Goal: Ask a question: Seek information or help from site administrators or community

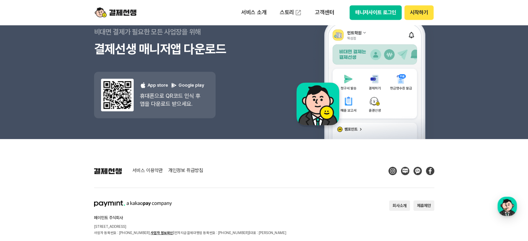
scroll to position [6296, 0]
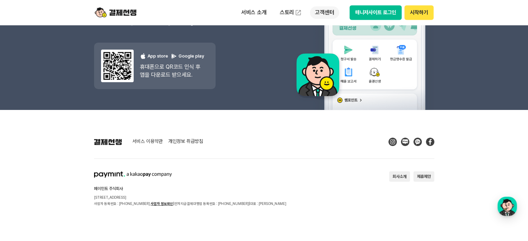
click at [323, 15] on p "고객센터" at bounding box center [324, 12] width 29 height 13
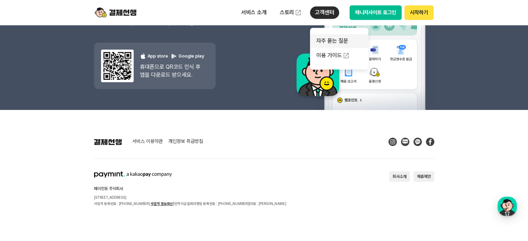
click at [335, 44] on link "자주 묻는 질문" at bounding box center [339, 41] width 58 height 14
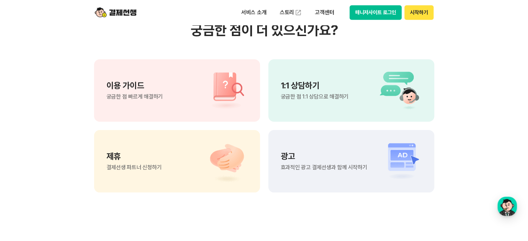
scroll to position [486, 0]
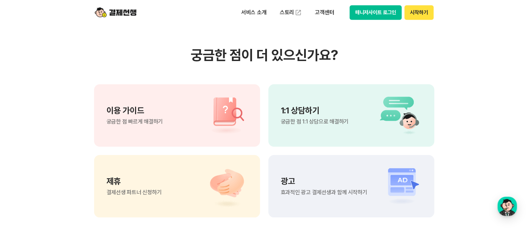
click at [338, 122] on span "궁금한 점 1:1 상담으로 해결하기" at bounding box center [315, 122] width 68 height 6
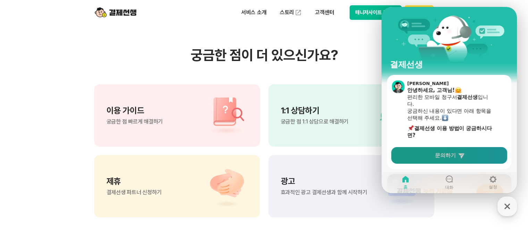
click at [477, 155] on link "문의하기" at bounding box center [449, 155] width 116 height 17
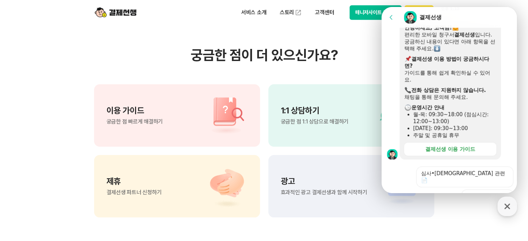
scroll to position [208, 0]
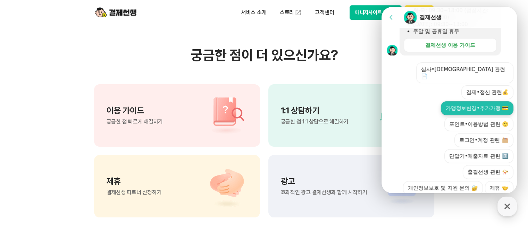
click at [452, 104] on button "가맹정보변경•추가가맹 💳" at bounding box center [477, 108] width 73 height 14
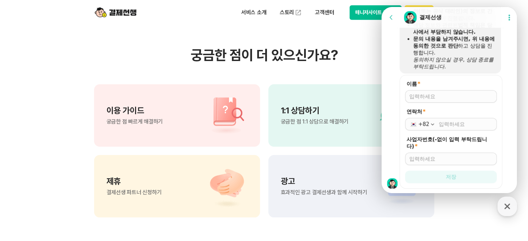
scroll to position [372, 0]
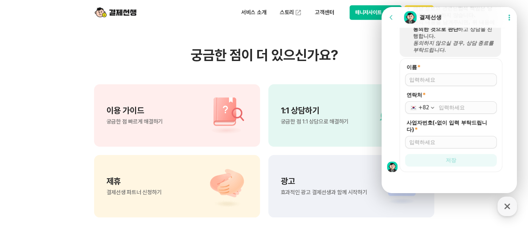
click at [438, 81] on input "이름 *" at bounding box center [450, 79] width 83 height 7
type input "w"
type input "정윤주"
click at [444, 104] on input "연락처 *" at bounding box center [466, 107] width 54 height 7
type input "010-6372-7975"
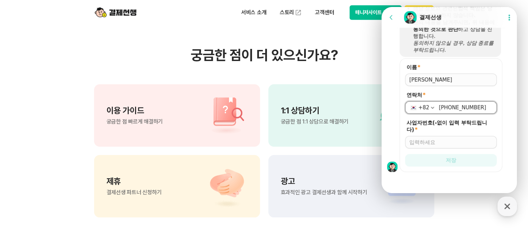
click at [446, 140] on input "사업자번호(-없이 입력 부탁드립니다) *" at bounding box center [450, 142] width 83 height 7
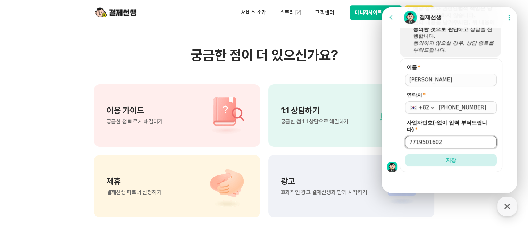
type input "7719501602"
click at [405, 154] on button "저장" at bounding box center [451, 160] width 92 height 13
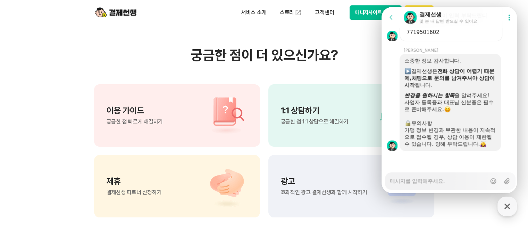
scroll to position [475, 0]
type textarea "x"
type textarea "t"
type textarea "x"
type textarea "tk"
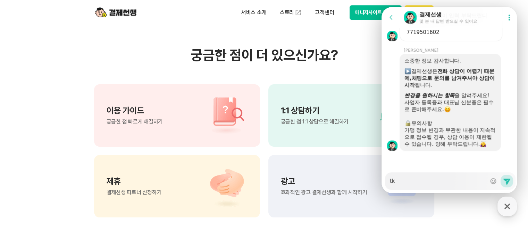
type textarea "x"
type textarea "t"
type textarea "x"
type textarea "ㅅ"
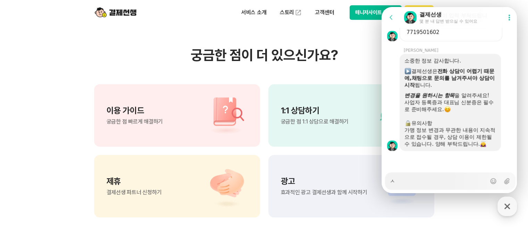
type textarea "x"
type textarea "사"
type textarea "x"
type textarea "상"
type textarea "x"
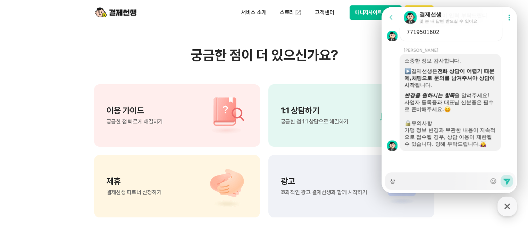
type textarea "상ㅎ"
type textarea "x"
type textarea "상호"
type textarea "x"
type textarea "상호"
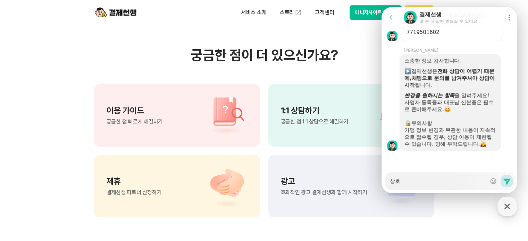
type textarea "x"
type textarea "상호 ㅁ"
type textarea "x"
type textarea "상호 미"
type textarea "x"
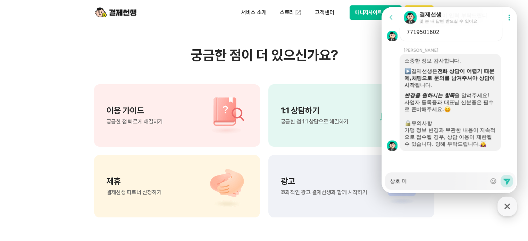
type textarea "상호 및"
type textarea "x"
type textarea "상호 및"
type textarea "x"
type textarea "상호 및 ㅈ"
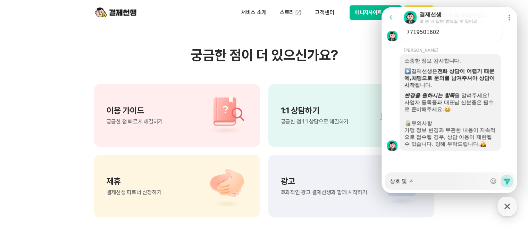
type textarea "x"
type textarea "상호 및 주"
type textarea "x"
type textarea "상호 및 줏"
type textarea "x"
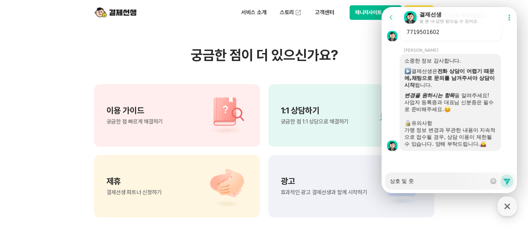
type textarea "상호 및 주소"
type textarea "x"
type textarea "상호 및 주소가"
type textarea "x"
type textarea "상호 및 주소가"
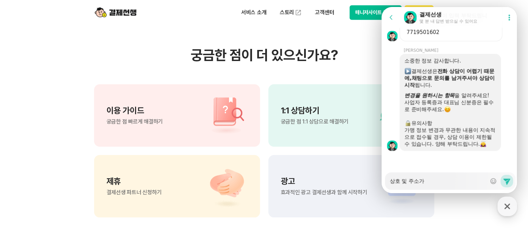
type textarea "x"
type textarea "상호 및 주소가 ㅂ"
type textarea "x"
type textarea "상호 및 주소가 벼"
type textarea "x"
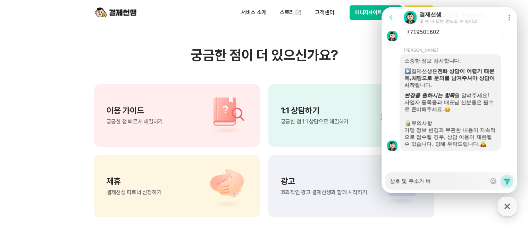
type textarea "상호 및 주소가 변"
type textarea "x"
type textarea "상호 및 주소가 변ㄱ"
type textarea "x"
type textarea "상호 및 주소가 변겨"
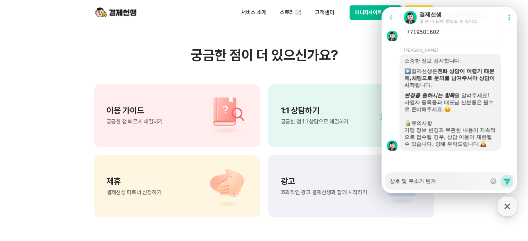
type textarea "x"
type textarea "상호 및 주소가 변경"
type textarea "x"
type textarea "상호 및 주소가 변경"
type textarea "x"
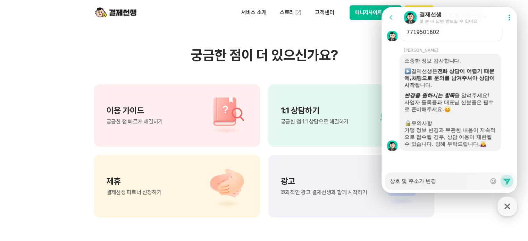
type textarea "상호 및 주소가 변경 ㄷ"
type textarea "x"
type textarea "상호 및 주소가 변경 도"
type textarea "x"
type textarea "상호 및 주소가 변경 되"
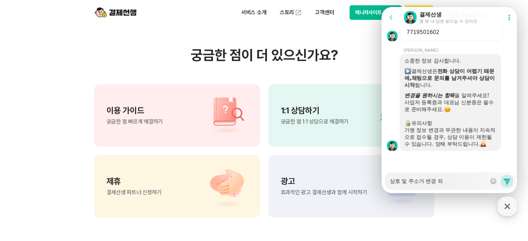
type textarea "x"
type textarea "상호 및 주소가 변경 됭"
type textarea "x"
type textarea "상호 및 주소가 변경 되어"
type textarea "x"
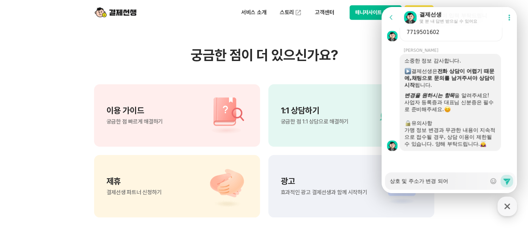
type textarea "상호 및 주소가 변경 되었"
type textarea "x"
type textarea "상호 및 주소가 변경 되었ㅇ"
type textarea "x"
type textarea "상호 및 주소가 변경 되었어"
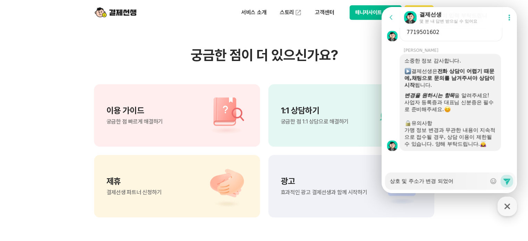
type textarea "x"
type textarea "상호 및 주소가 변경 되었엉"
type textarea "x"
type textarea "상호 및 주소가 변경 되었어요"
type textarea "x"
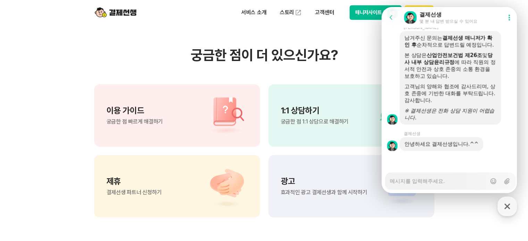
scroll to position [777, 0]
type textarea "x"
type textarea "ㄴ"
type textarea "x"
type textarea "네"
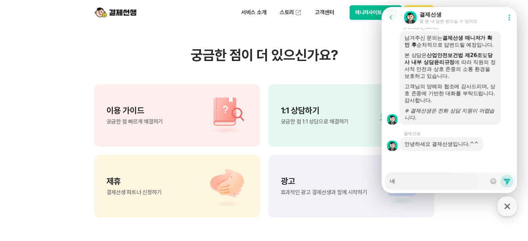
type textarea "x"
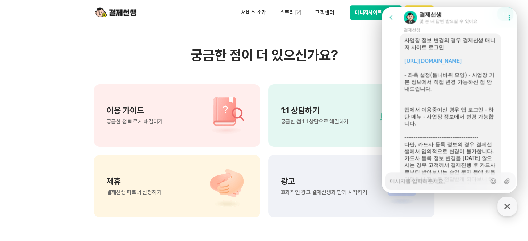
scroll to position [873, 0]
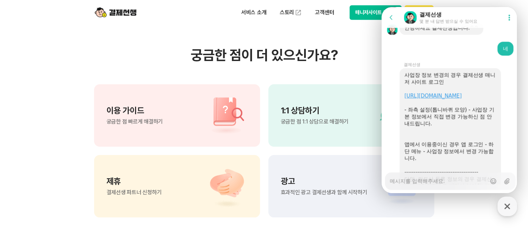
click at [432, 99] on link "https://payssam.kr/" at bounding box center [433, 96] width 57 height 6
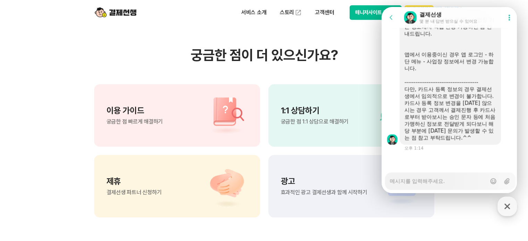
scroll to position [983, 0]
drag, startPoint x: 448, startPoint y: 182, endPoint x: 443, endPoint y: 175, distance: 8.3
click at [447, 182] on textarea "Messenger Input Textarea" at bounding box center [438, 179] width 97 height 12
type textarea "x"
type textarea "zk"
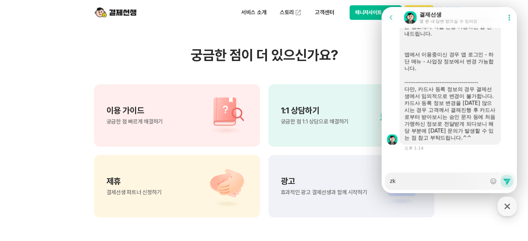
type textarea "x"
type textarea "z"
type textarea "x"
type textarea "ㅌ"
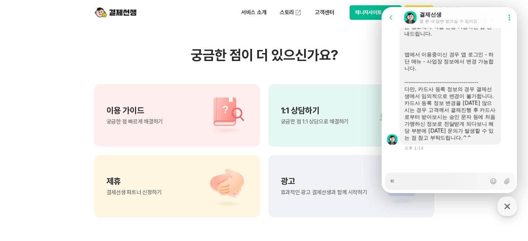
type textarea "x"
type textarea "토"
type textarea "x"
type textarea "톳"
type textarea "x"
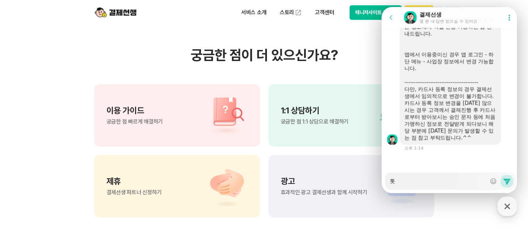
type textarea "토스"
type textarea "x"
type textarea "토스"
type textarea "x"
type textarea "토스 다"
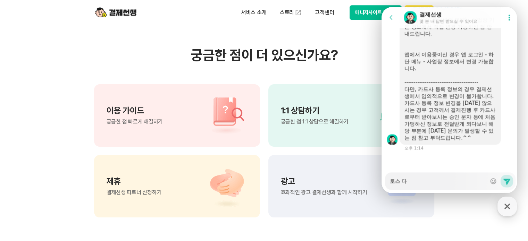
type textarea "x"
type textarea "토스 단"
type textarea "x"
type textarea "토스 단ㅁ"
type textarea "x"
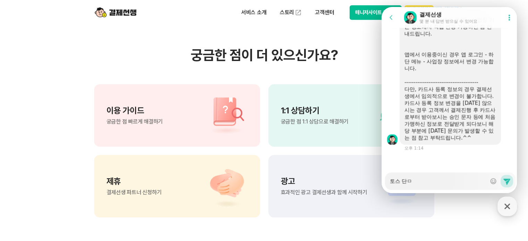
type textarea "토스 단마"
type textarea "x"
type textarea "토스 단말"
type textarea "x"
type textarea "토스 단말기"
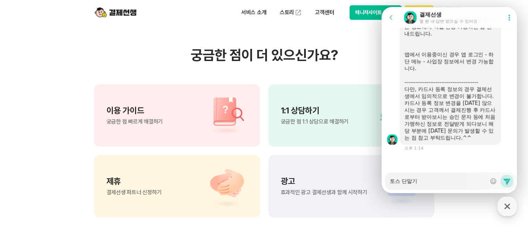
type textarea "x"
type textarea "토스 단말길"
type textarea "x"
type textarea "토스 단말기르"
type textarea "x"
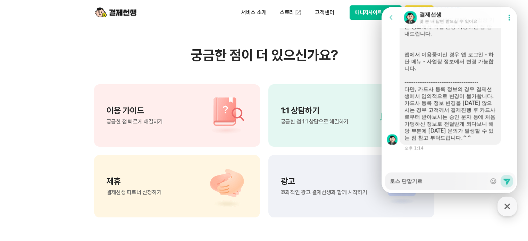
type textarea "토스 단말기를"
type textarea "x"
type textarea "토스 단말기를"
type textarea "x"
type textarea "토스 단말기를 새"
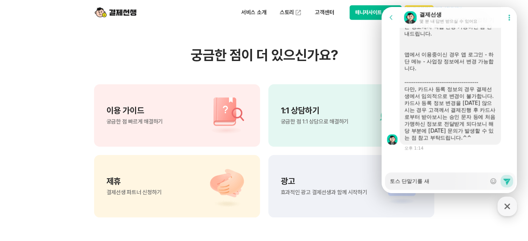
type textarea "x"
type textarea "토스 단말기를 샐"
type textarea "x"
type textarea "토스 단말기를 새로"
type textarea "x"
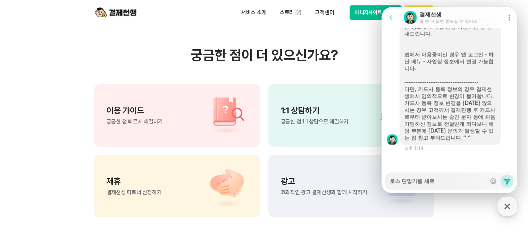
type textarea "토스 단말기를 새로"
type textarea "x"
type textarea "토스 단말기를 새로 ㅅ"
type textarea "x"
type textarea "토스 단말기를 새로 서"
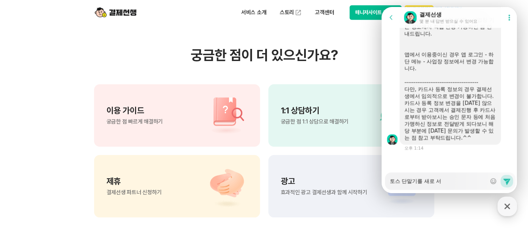
type textarea "x"
type textarea "토스 단말기를 새로 설"
type textarea "x"
type textarea "토스 단말기를 새로 설ㅊ"
type textarea "x"
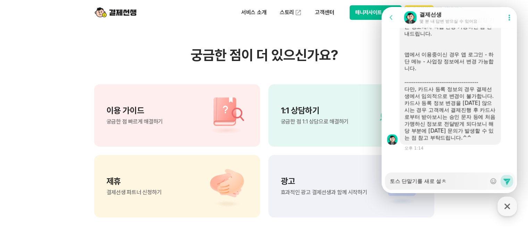
type textarea "토스 단말기를 새로 설치"
type textarea "x"
type textarea "토스 단말기를 새로 설칳"
type textarea "x"
type textarea "토스 단말기를 새로 설치해"
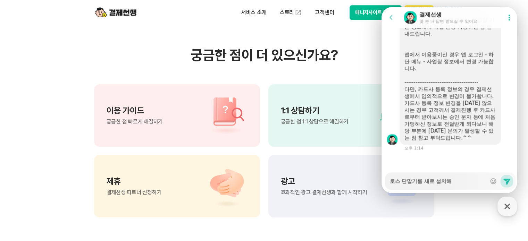
type textarea "x"
type textarea "토스 단말기를 새로 설치했"
type textarea "x"
type textarea "토스 단말기를 새로 설치했ㄴ"
type textarea "x"
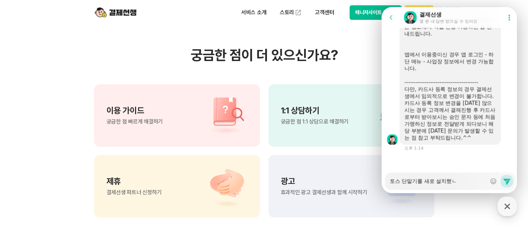
type textarea "토스 단말기를 새로 설치했느"
type textarea "x"
type textarea "토스 단말기를 새로 설치했는"
type textarea "x"
type textarea "토스 단말기를 새로 설치했는ㄷ"
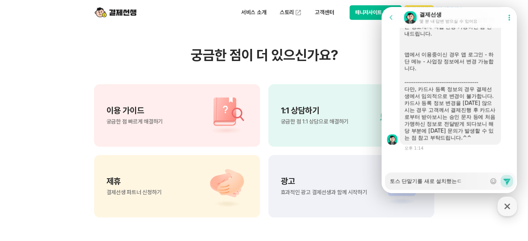
type textarea "x"
type textarea "토스 단말기를 새로 설치했는데"
type textarea "x"
type textarea "토스 단말기를 새로 설치했는데"
type textarea "x"
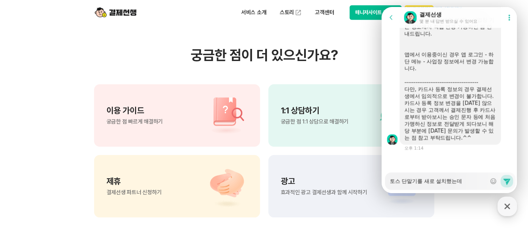
type textarea "토스 단말기를 새로 설치했는데"
type textarea "x"
type textarea "토스 단말기를 새로 설치했는"
type textarea "x"
type textarea "토스 단말기를 새로 설치했"
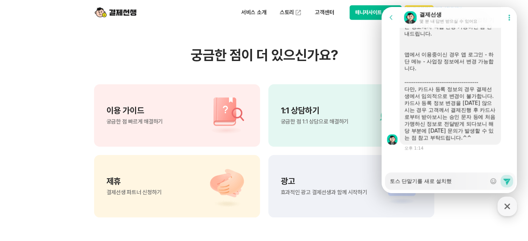
type textarea "x"
type textarea "토스 단말기를 새로 설치"
type textarea "x"
type textarea "토스 단말기를 새로 설"
type textarea "x"
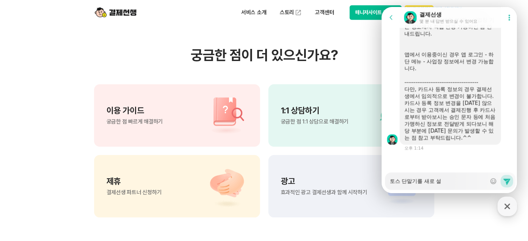
type textarea "토스 단말기를 새로"
type textarea "x"
type textarea "토스 단말기를 새로"
type textarea "x"
type textarea "토스 단말기를 새"
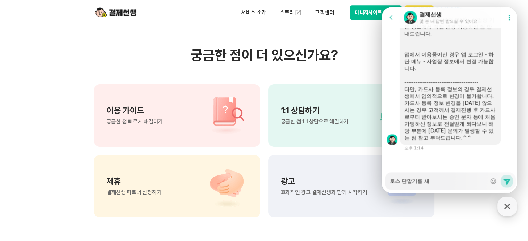
type textarea "x"
type textarea "토스 단말기를"
type textarea "x"
type textarea "토스 단말기를"
type textarea "x"
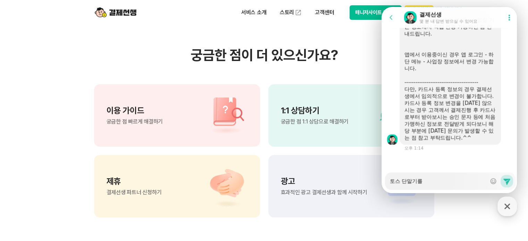
type textarea "토스 단말기"
type textarea "x"
type textarea "토스 단말"
type textarea "x"
type textarea "토스 단"
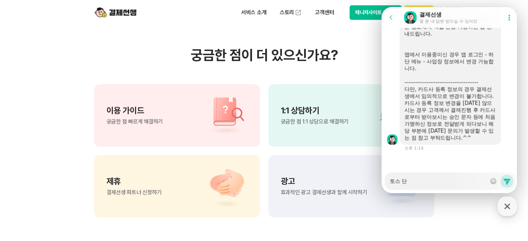
type textarea "x"
type textarea "토스"
type textarea "x"
type textarea "토스"
type textarea "x"
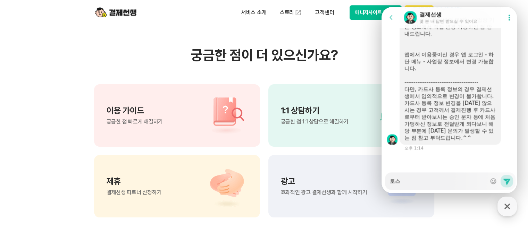
type textarea "토"
type textarea "x"
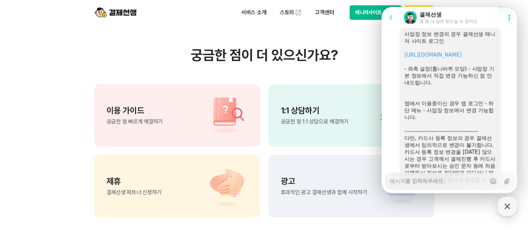
scroll to position [879, 0]
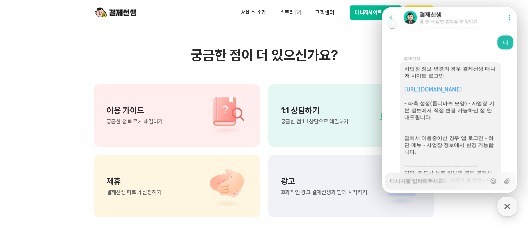
click at [417, 182] on textarea "Messenger Input Textarea" at bounding box center [438, 179] width 97 height 12
type textarea "x"
type textarea "ㅅ"
type textarea "x"
type textarea "사"
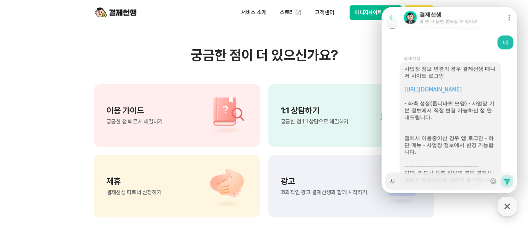
type textarea "x"
type textarea "상"
type textarea "x"
type textarea "사어"
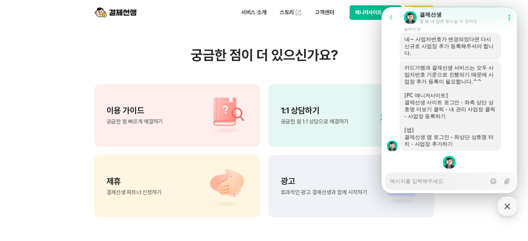
scroll to position [1178, 0]
click at [434, 184] on textarea "Messenger Input Textarea" at bounding box center [438, 179] width 97 height 12
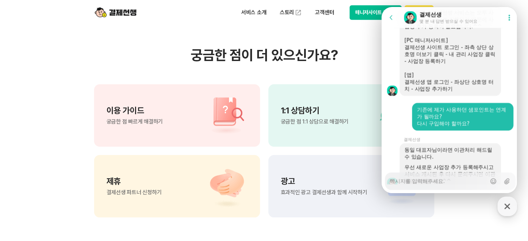
scroll to position [1489, 0]
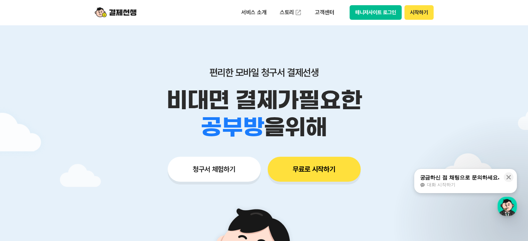
click at [379, 15] on button "매니저사이트 로그인" at bounding box center [376, 12] width 52 height 15
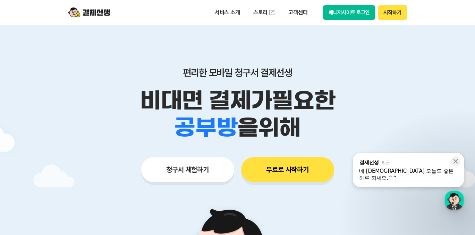
click at [349, 10] on button "매니저사이트 로그인" at bounding box center [349, 12] width 52 height 15
click at [340, 18] on button "매니저사이트 로그인" at bounding box center [349, 12] width 52 height 15
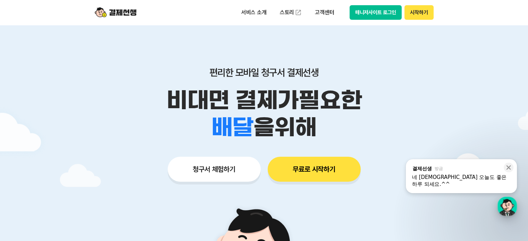
click at [507, 208] on div "button" at bounding box center [507, 206] width 19 height 19
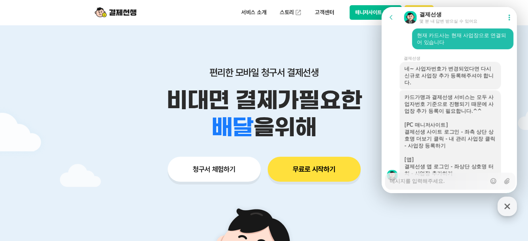
scroll to position [616, 0]
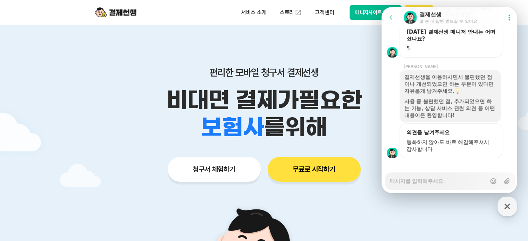
click at [445, 183] on textarea "Messenger Input Textarea" at bounding box center [438, 179] width 97 height 12
click at [405, 183] on textarea "Messenger Input Textarea" at bounding box center [438, 179] width 97 height 12
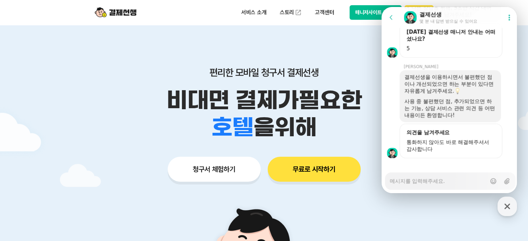
click at [460, 182] on textarea "Messenger Input Textarea" at bounding box center [438, 179] width 97 height 12
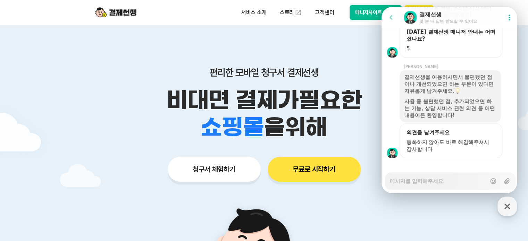
type textarea "x"
type textarea "ㅈ"
type textarea "x"
type textarea "제"
type textarea "x"
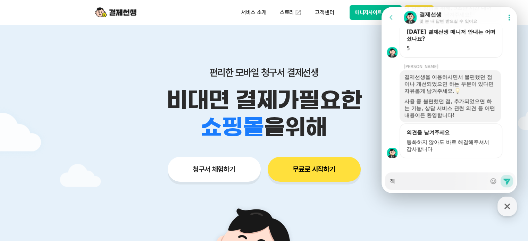
type textarea "제가"
type textarea "x"
type textarea "제가"
type textarea "x"
type textarea "제가 ㅂ"
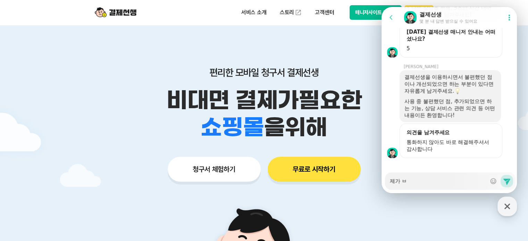
type textarea "x"
type textarea "제가 바"
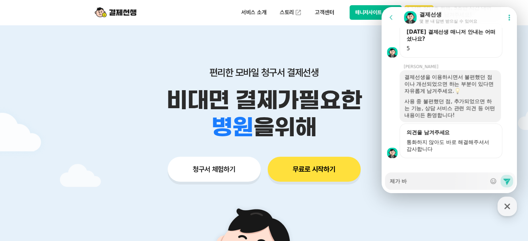
type textarea "x"
type textarea "제가 방"
type textarea "x"
type textarea "제가 방ㄱ"
type textarea "x"
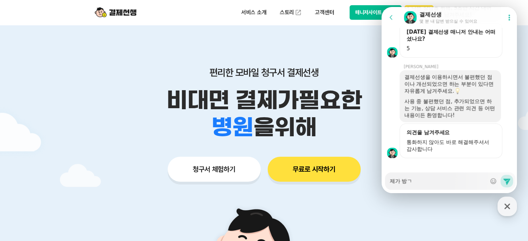
type textarea "제가 방그"
type textarea "x"
type textarea "제가 방금"
type textarea "x"
type textarea "제가 방금 ㅇ"
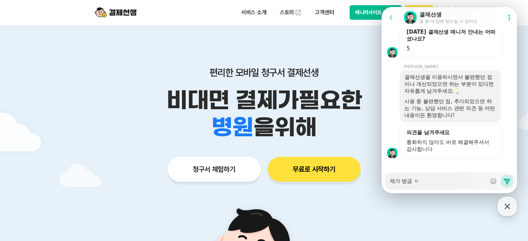
type textarea "x"
type textarea "제가 방금 어"
type textarea "x"
type textarea "제가 방금 ㅇ"
type textarea "x"
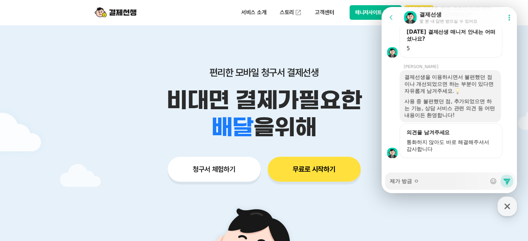
type textarea "제가 방금"
type textarea "x"
type textarea "제가 방금 ㄱ"
type textarea "x"
type textarea "제가 방금 겨"
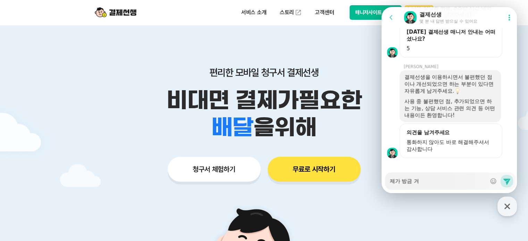
type textarea "x"
type textarea "제가 방금 결"
type textarea "x"
type textarea "제가 방금 결ㅈ"
type textarea "x"
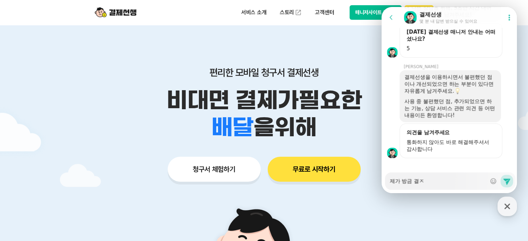
type textarea "제가 방금 결제"
type textarea "x"
type textarea "제가 방금 결젤"
type textarea "x"
type textarea "제가 방금 결제리"
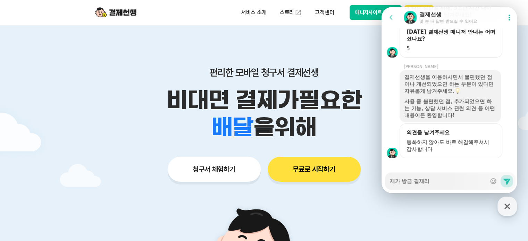
type textarea "x"
type textarea "제가 방금 결제링"
type textarea "x"
type textarea "제가 방금 결제링ㅋ"
type textarea "x"
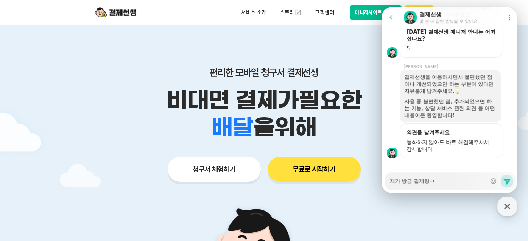
type textarea "제가 방금 결제링크"
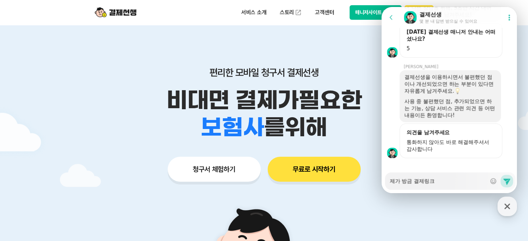
type textarea "x"
type textarea "제가 방금 결제링클"
type textarea "x"
type textarea "제가 방금 결제링크르"
type textarea "x"
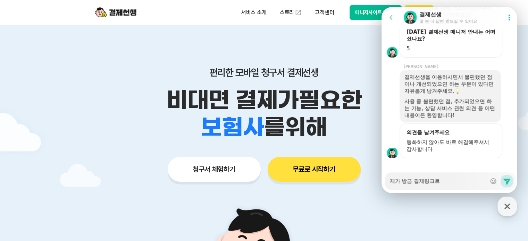
type textarea "제가 방금 결제링크를"
type textarea "x"
type textarea "제가 방금 결제링크를"
type textarea "x"
type textarea "제가 방금 결제링크를 ㅂ"
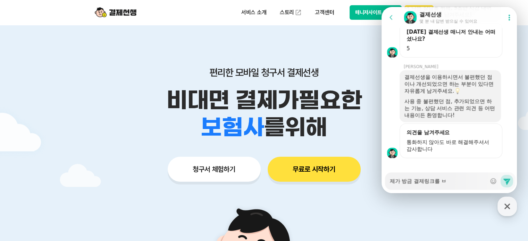
type textarea "x"
type textarea "제가 방금 결제링크를 보"
type textarea "x"
type textarea "제가 방금 결제링크를 본"
type textarea "x"
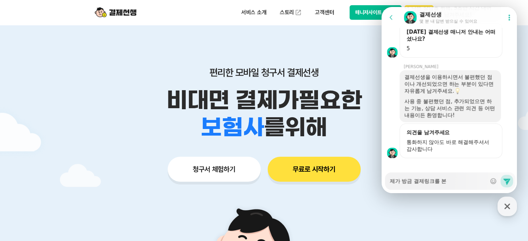
type textarea "제가 방금 결제링크를 보내"
type textarea "x"
type textarea "제가 방금 결제링크를 보냈"
type textarea "x"
type textarea "제가 방금 결제링크를 보냈ㄴ"
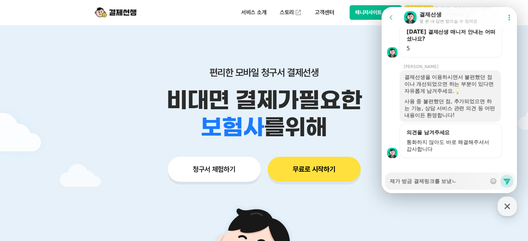
type textarea "x"
type textarea "제가 방금 결제링크를 보냈느"
type textarea "x"
type textarea "제가 방금 결제링크를 보냈는"
type textarea "x"
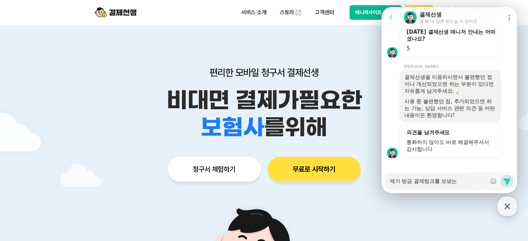
type textarea "제가 방금 결제링크를 보냈는ㄷ"
type textarea "x"
type textarea "제가 방금 결제링크를 보냈는데"
type textarea "x"
type textarea "제가 방금 결제링크를 보냈는데"
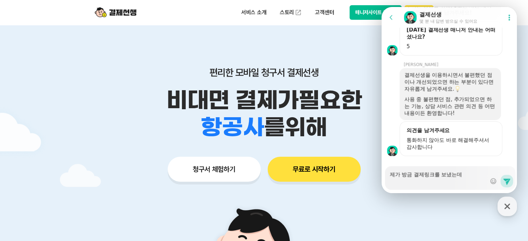
type textarea "x"
type textarea "제가 방금 결제링크를 보냈는데 이"
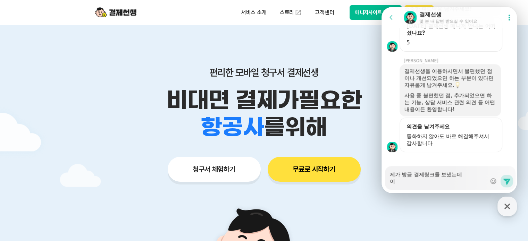
type textarea "x"
type textarea "제가 방금 결제링크를 보냈는데 일"
type textarea "x"
type textarea "제가 방금 결제링크를 보냈는데 이러"
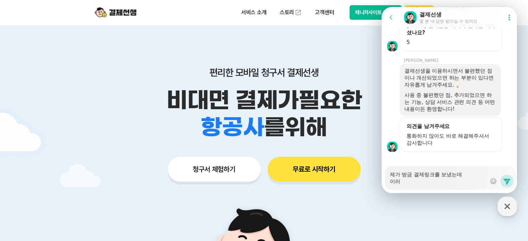
type textarea "x"
type textarea "제가 방금 결제링크를 보냈는데 이렇"
type textarea "x"
type textarea "제가 방금 결제링크를 보냈는데 이렇ㄱ"
type textarea "x"
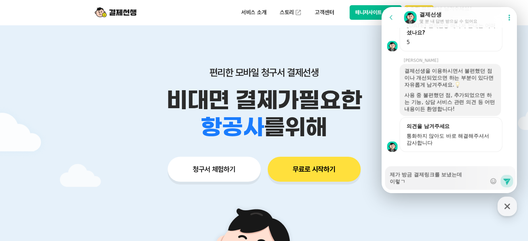
type textarea "제가 방금 결제링크를 보냈는데 이렇게"
type textarea "x"
type textarea "제가 방금 결제링크를 보냈는데 이렇게"
type textarea "x"
type textarea "제가 방금 결제링크를 보냈는데 이렇게 ㅁ"
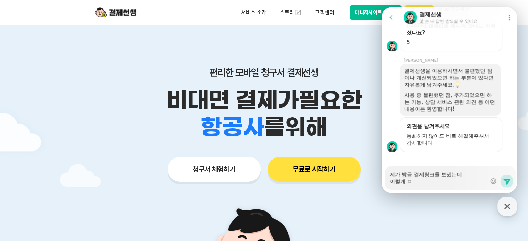
type textarea "x"
type textarea "제가 방금 결제링크를 보냈는데 이렇게 메"
type textarea "x"
type textarea "제가 방금 결제링크를 보냈는데 이렇게 멧"
type textarea "x"
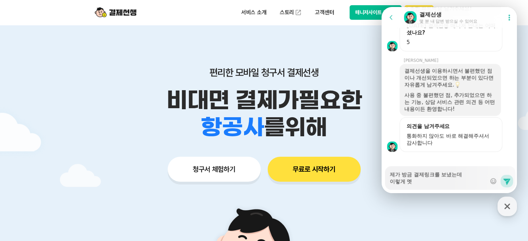
type textarea "제가 방금 결제링크를 보냈는데 이렇게 메세"
type textarea "x"
type textarea "제가 방금 결제링크를 보냈는데 이렇게 메셎"
type textarea "x"
type textarea "제가 방금 결제링크를 보냈는데 이렇게 메세지"
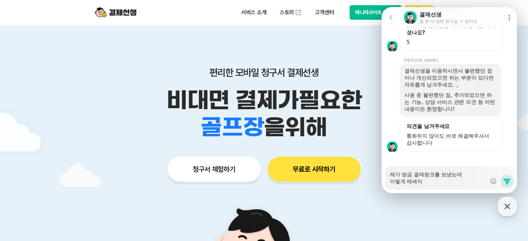
type textarea "x"
type textarea "제가 방금 결제링크를 보냈는데 이렇게 메세직"
type textarea "x"
type textarea "제가 방금 결제링크를 보냈는데 이렇게 메세지가"
type textarea "x"
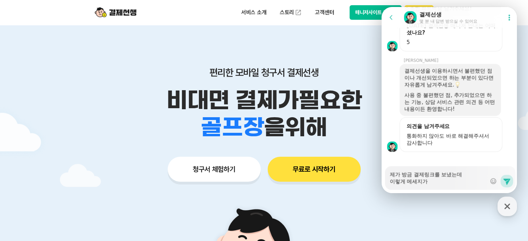
type textarea "제가 방금 결제링크를 보냈는데 이렇게 메세지가"
type textarea "x"
type textarea "제가 방금 결제링크를 보냈는데 이렇게 메세지가 ㅇ"
type textarea "x"
type textarea "제가 방금 결제링크를 보냈는데 이렇게 [PERSON_NAME]가 오"
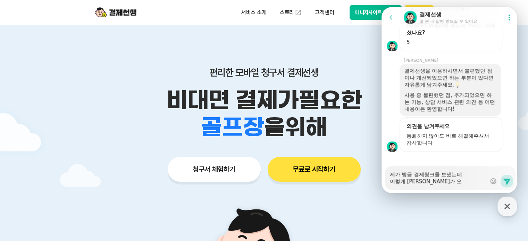
type textarea "x"
type textarea "제가 방금 결제링크를 보냈는데 이렇게 [PERSON_NAME]가 와"
type textarea "x"
type textarea "제가 방금 결제링크를 보냈는데 이렇게 메세지가 왔"
type textarea "x"
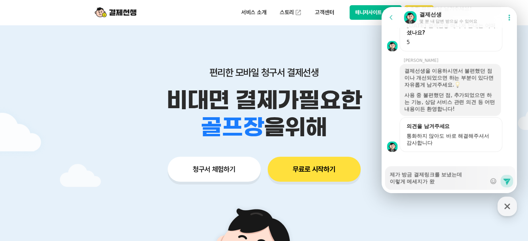
type textarea "제가 방금 결제링크를 보냈는데 이렇게 메세지가 왔ㄷ"
type textarea "x"
type textarea "제가 방금 결제링크를 보냈는데 이렇게 메세지가 왔다"
type textarea "x"
type textarea "제가 방금 결제링크를 보냈는데 이렇게 메세지가 왔닥"
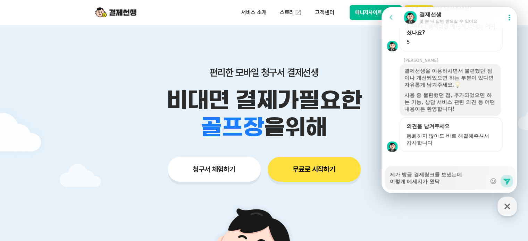
type textarea "x"
type textarea "제가 방금 결제링크를 보냈는데 이렇게 메세지가 왔다고"
type textarea "x"
type textarea "제가 방금 결제링크를 보냈는데 이렇게 메세지가 왔다고"
type textarea "x"
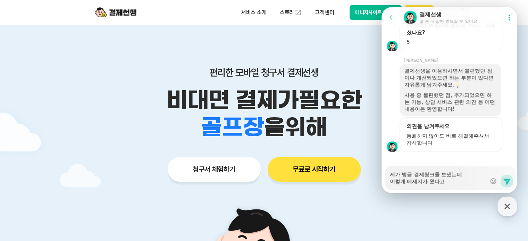
type textarea "제가 방금 결제링크를 보냈는데 이렇게 메세지가 왔다고 ㅎ"
type textarea "x"
type textarea "제가 방금 결제링크를 보냈는데 이렇게 메세지가 왔다고 하"
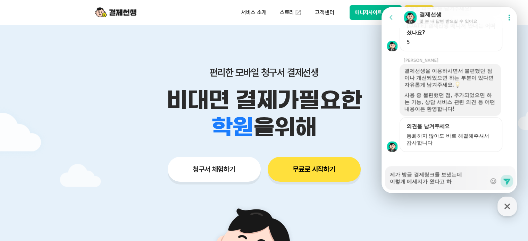
type textarea "x"
type textarea "제가 방금 결제링크를 보냈는데 이렇게 메세지가 왔다고 합"
type textarea "x"
type textarea "제가 방금 결제링크를 보냈는데 이렇게 메세지가 왔다고 합ㄴ"
type textarea "x"
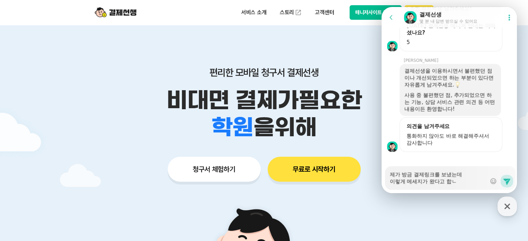
type textarea "제가 방금 결제링크를 보냈는데 이렇게 메세지가 왔다고 합니"
type textarea "x"
type textarea "제가 방금 결제링크를 보냈는데 이렇게 메세지가 왔다고 합닏"
type textarea "x"
type textarea "제가 방금 결제링크를 보냈는데 이렇게 메세지가 왔다고 합니다"
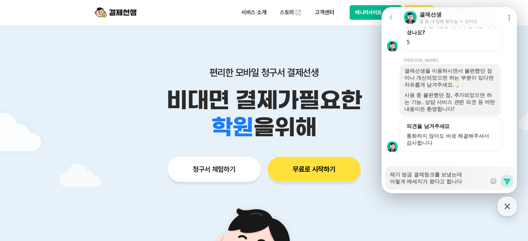
type textarea "x"
type textarea "제가 방금 결제링크를 보냈는데 이렇게 메세지가 왔다고 합니다"
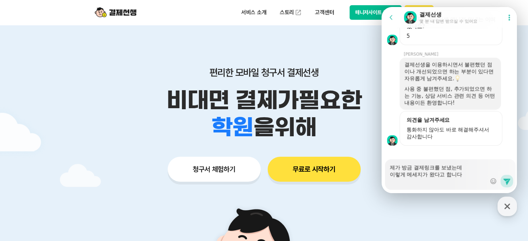
scroll to position [629, 0]
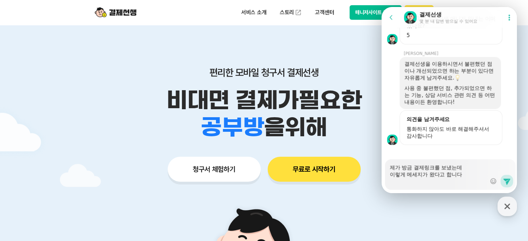
type textarea "x"
type textarea "제가 방금 결제링크를 보냈는데 이렇게 메세지가 왔다고 합니다"
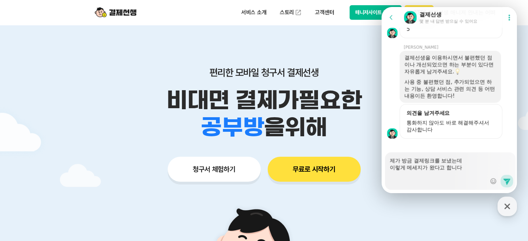
scroll to position [636, 0]
paste textarea "결제선생 제휴사오류라고 뜹니다."
type textarea "x"
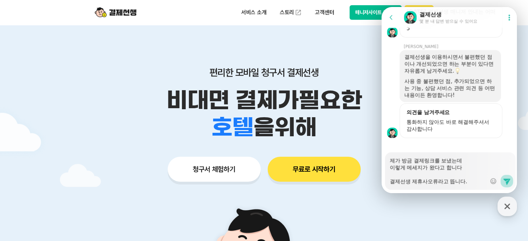
type textarea "제가 방금 결제링크를 보냈는데 이렇게 메세지가 왔다고 합니다 결제선생 제휴사오류라고 뜹니다."
click at [507, 183] on icon at bounding box center [507, 181] width 8 height 8
type textarea "x"
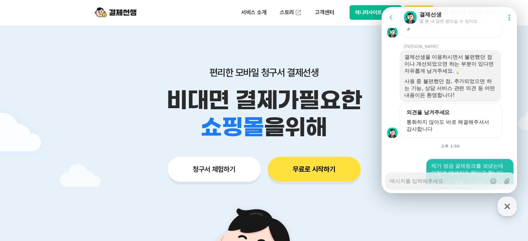
scroll to position [668, 0]
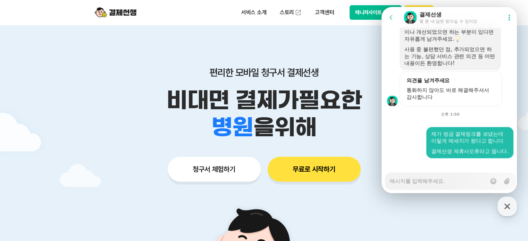
click at [442, 180] on textarea "Messenger Input Textarea" at bounding box center [438, 179] width 97 height 12
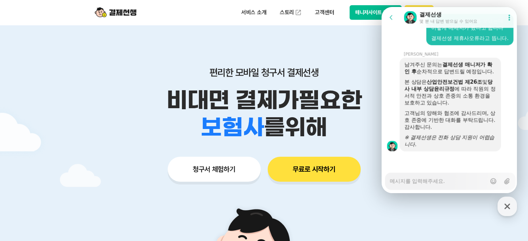
scroll to position [781, 0]
type textarea "x"
type textarea "ㄱ"
type textarea "x"
type textarea "기"
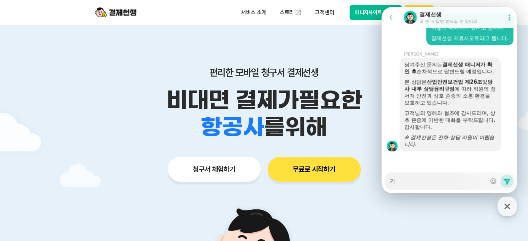
type textarea "x"
type textarea "깆"
type textarea "x"
type textarea "기조"
type textarea "x"
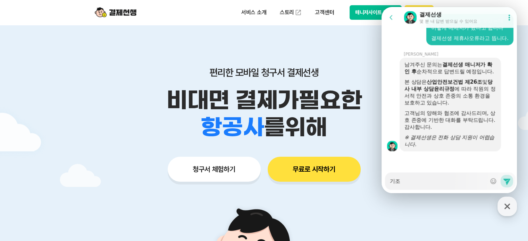
type textarea "기존"
type textarea "x"
type textarea "기존"
type textarea "x"
type textarea "기존 ㄷ"
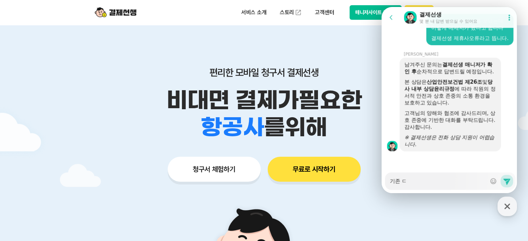
type textarea "x"
type textarea "기존 다"
type textarea "x"
type textarea "기존 단"
type textarea "x"
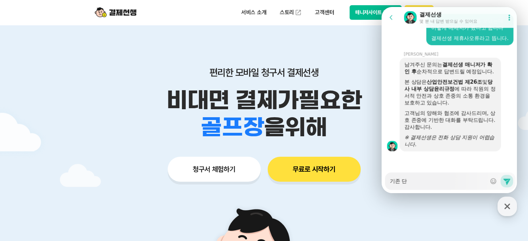
type textarea "기존 단ㅁ"
type textarea "x"
type textarea "기존 단마"
type textarea "x"
type textarea "기존 단말"
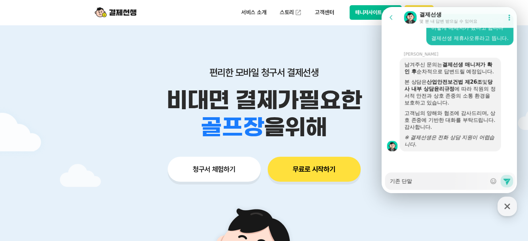
type textarea "x"
type textarea "기존 단맑"
type textarea "x"
type textarea "기존 단말기"
type textarea "x"
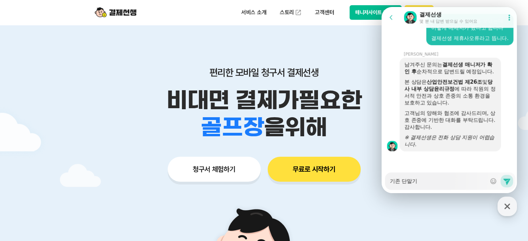
type textarea "기존 단말길"
type textarea "x"
type textarea "기존 단말기르"
type textarea "x"
type textarea "기존 단말기를"
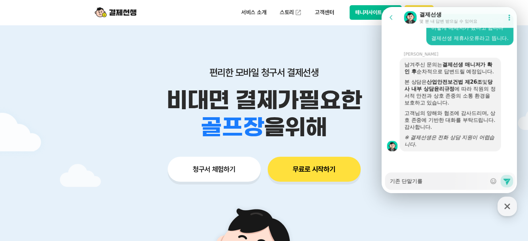
type textarea "x"
type textarea "기존 단말기를"
type textarea "x"
type textarea "기존 단말기를 ㅂ"
type textarea "x"
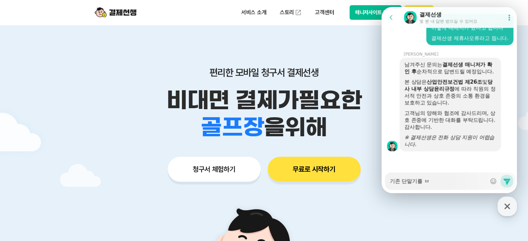
type textarea "기존 단말기를 바"
type textarea "x"
type textarea "기존 단말기를 밖"
type textarea "x"
type textarea "기존 단말기를 바꾸"
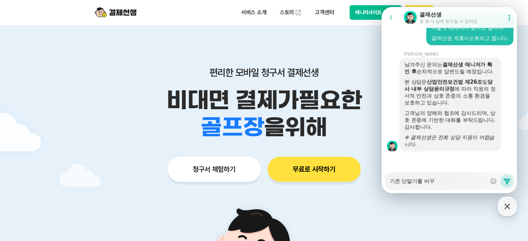
type textarea "x"
type textarea "기존 단말기를 바꿍"
type textarea "x"
type textarea "기존 단말기를 바꾸어"
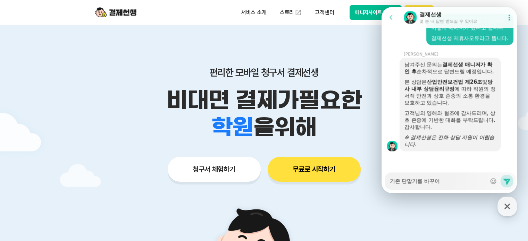
type textarea "x"
type textarea "기존 단말기를 바꾸었"
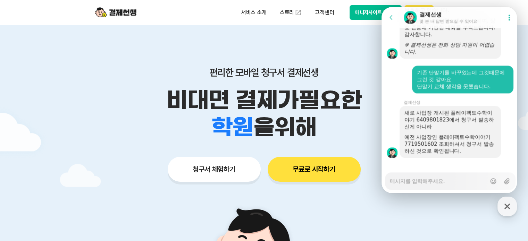
scroll to position [881, 0]
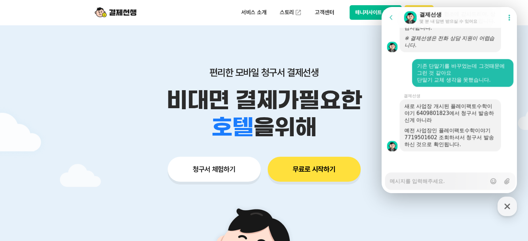
click at [461, 183] on textarea "Messenger Input Textarea" at bounding box center [438, 179] width 97 height 12
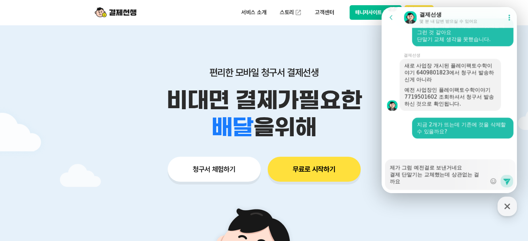
scroll to position [922, 0]
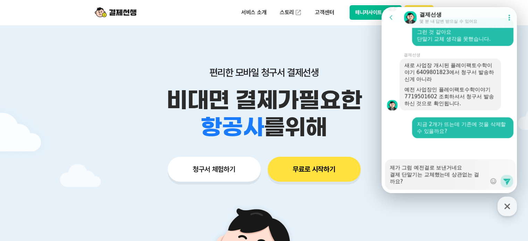
click at [425, 176] on textarea "제가 그럼 예전걸로 보낸거네요 결제 단말기는 교체했는데 상관없는 걸까요?" at bounding box center [438, 172] width 97 height 26
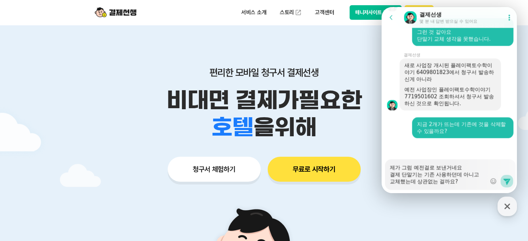
click at [503, 181] on icon at bounding box center [507, 181] width 8 height 8
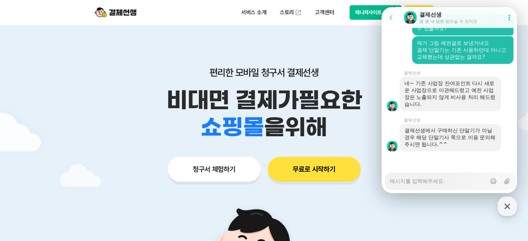
scroll to position [1024, 0]
click at [404, 183] on textarea "Messenger Input Textarea" at bounding box center [438, 179] width 97 height 12
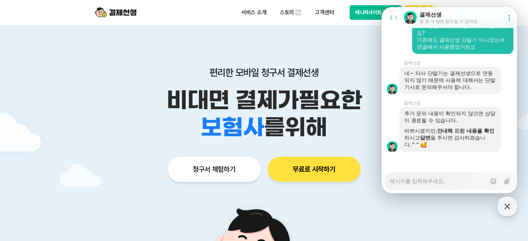
scroll to position [1164, 0]
click at [361, 147] on div "편리한 모바일 청구서 결제선생 비대면 결제가 필요한 학원 공부방 호텔 쇼핑몰 병원 배달 보험사 항공사 골프장 을 위해 청구서 체험하기 무료로 …" at bounding box center [264, 111] width 356 height 172
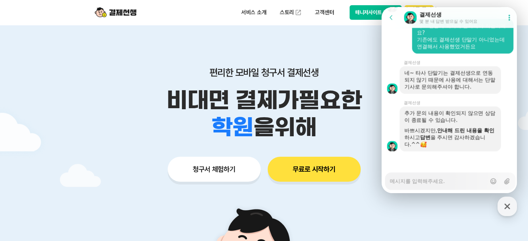
click at [363, 17] on button "매니저사이트 로그인" at bounding box center [376, 12] width 52 height 15
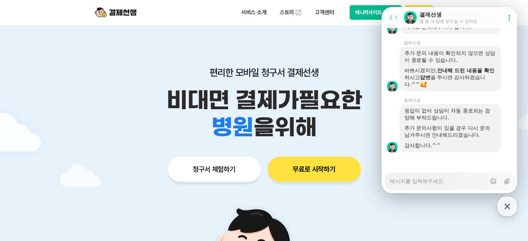
scroll to position [1225, 0]
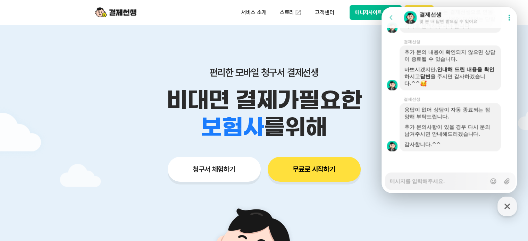
click at [368, 39] on div "편리한 모바일 청구서 결제선생 비대면 결제가 필요한 학원 공부방 호텔 쇼핑몰 병원 배달 보험사 항공사 골프장 를 위해 청구서 체험하기 무료로 …" at bounding box center [264, 111] width 356 height 172
click at [371, 16] on button "매니저사이트 로그인" at bounding box center [376, 12] width 52 height 15
